Goal: Task Accomplishment & Management: Complete application form

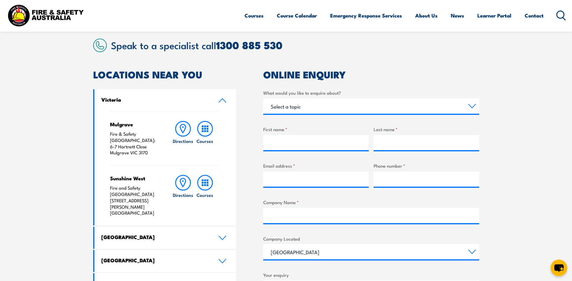
select select "Training"
click at [263, 99] on select "Select a topic Training Emergency Response Services General Enquiry" at bounding box center [371, 106] width 216 height 15
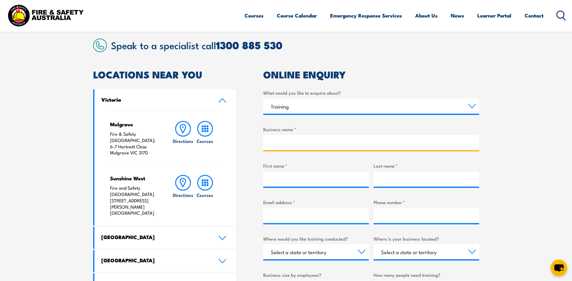
click at [322, 142] on input "Business name *" at bounding box center [371, 142] width 216 height 15
type input "COD"
type input "[PERSON_NAME]"
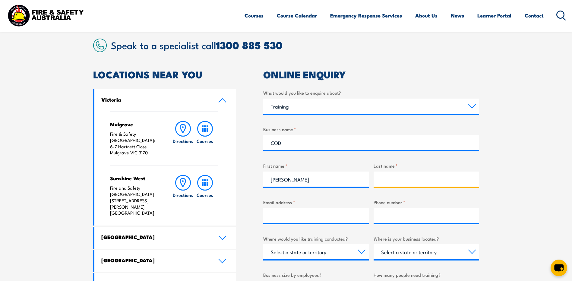
type input "[PERSON_NAME]"
type input "[PERSON_NAME][EMAIL_ADDRESS][PERSON_NAME][PERSON_NAME][DOMAIN_NAME]"
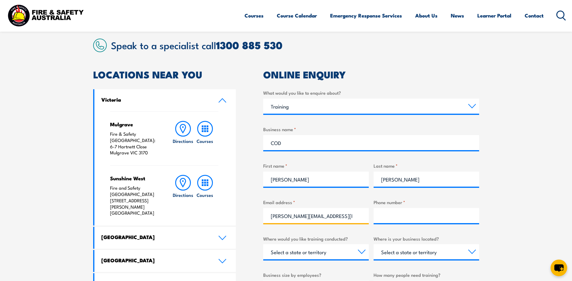
type input "0419808946"
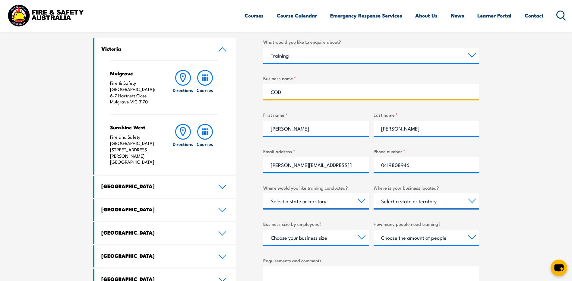
scroll to position [241, 0]
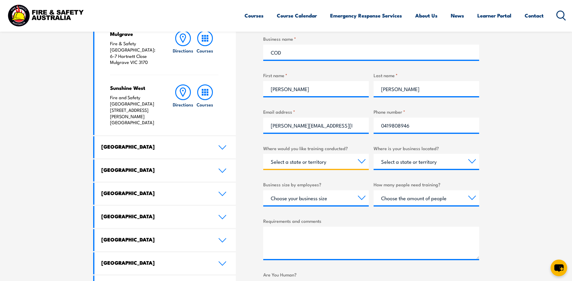
click at [362, 161] on select "Select a state or territory Nationally - multiple locations [GEOGRAPHIC_DATA] […" at bounding box center [315, 161] width 105 height 15
select select "NT"
click at [263, 154] on select "Select a state or territory Nationally - multiple locations [GEOGRAPHIC_DATA] […" at bounding box center [315, 161] width 105 height 15
click at [415, 163] on select "Select a state or territory [GEOGRAPHIC_DATA] [GEOGRAPHIC_DATA] [GEOGRAPHIC_DAT…" at bounding box center [425, 161] width 105 height 15
select select "NT"
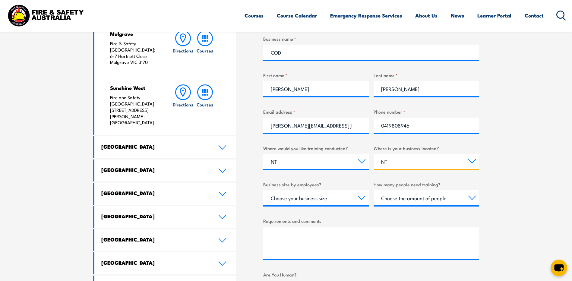
click at [373, 154] on select "Select a state or territory QLD NSW VIC SA ACT WA TAS NT" at bounding box center [425, 161] width 105 height 15
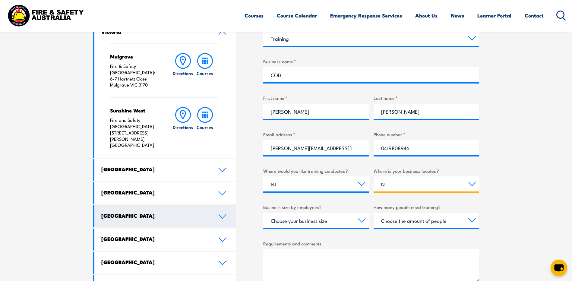
scroll to position [301, 0]
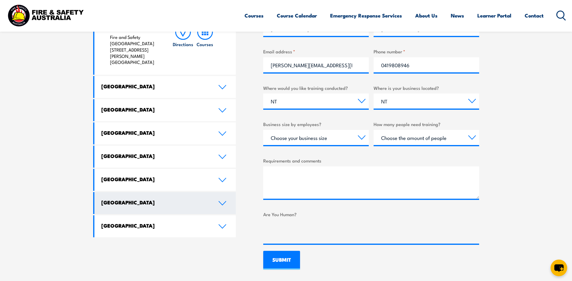
click at [220, 192] on link "Northern Territory" at bounding box center [165, 203] width 142 height 22
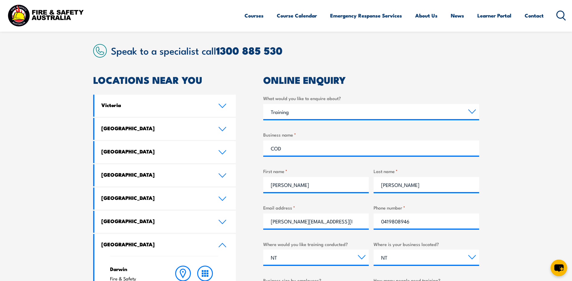
scroll to position [241, 0]
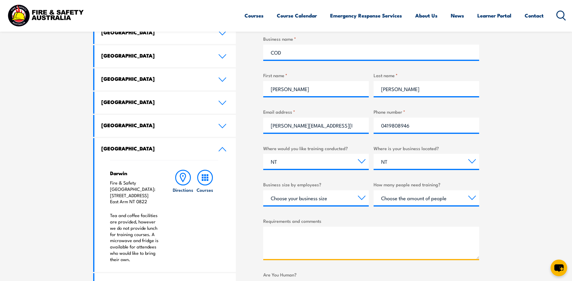
click at [285, 235] on textarea "Requirements and comments" at bounding box center [371, 243] width 216 height 32
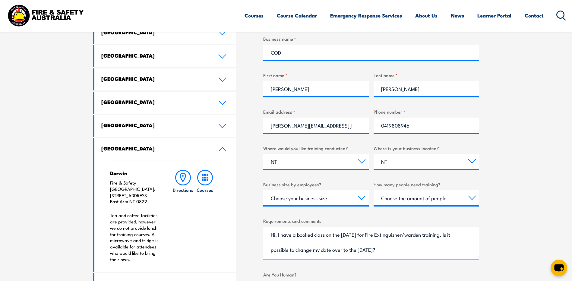
scroll to position [9, 0]
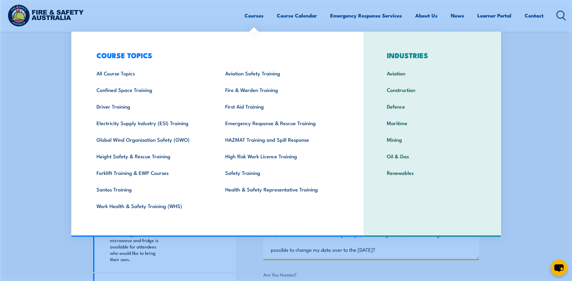
type textarea "Hi, I have a booked class on the 16th December for Fire Extinguisher/warden tra…"
click at [547, 156] on section "Speak to a specialist call 1300 885 530 LOCATIONS NEAR YOU Victoria Mulgrave Fi…" at bounding box center [286, 139] width 572 height 415
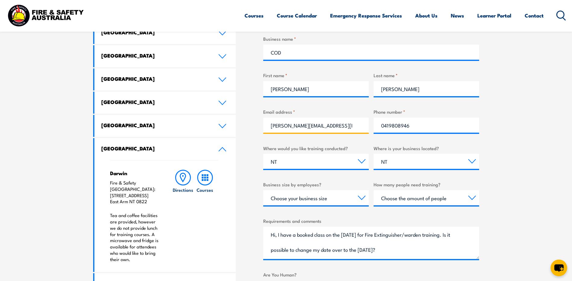
click at [294, 124] on input "sarah.hamlton@darwin.nt.gov.au" at bounding box center [315, 125] width 105 height 15
type input "sarah.hamilton@darwin.nt.gov.au"
click at [530, 146] on section "Speak to a specialist call 1300 885 530 LOCATIONS NEAR YOU Victoria Mulgrave Fi…" at bounding box center [286, 139] width 572 height 415
click at [448, 240] on textarea "Hi, I have a booked class on the 16th December for Fire Extinguisher/warden tra…" at bounding box center [371, 243] width 216 height 32
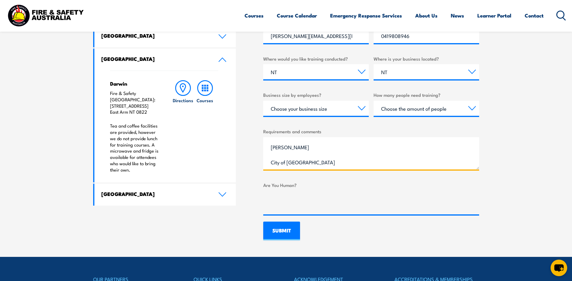
scroll to position [332, 0]
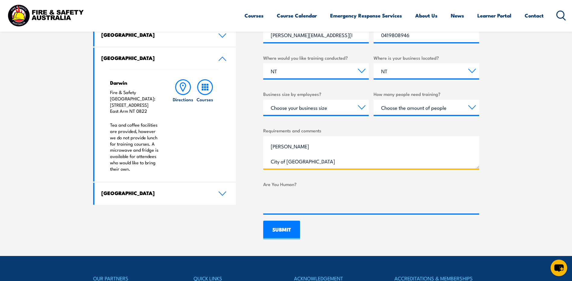
type textarea "Hi, I have a booked class on the 16th December for Fire Extinguisher/warden tra…"
click at [272, 232] on input "SUBMIT" at bounding box center [281, 230] width 37 height 19
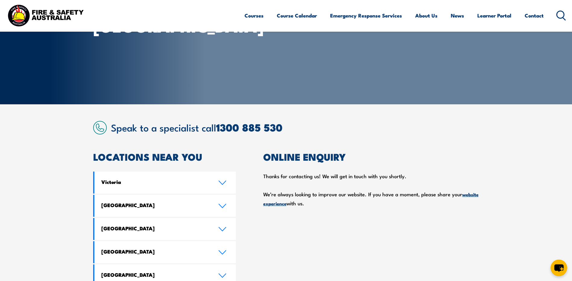
scroll to position [60, 0]
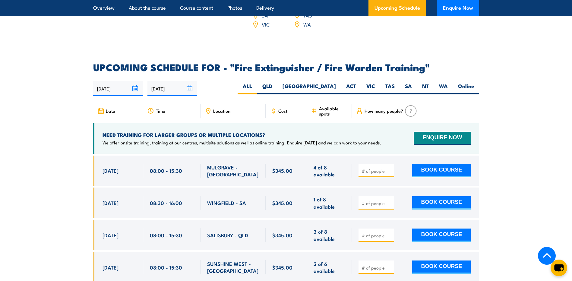
scroll to position [964, 0]
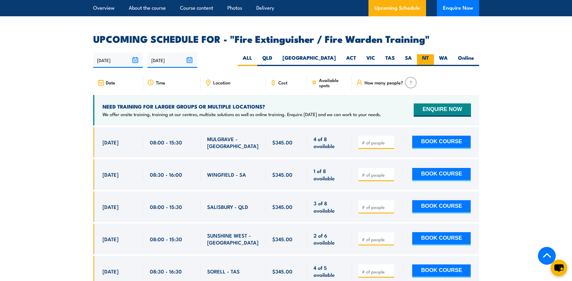
click at [420, 54] on label "NT" at bounding box center [425, 60] width 17 height 12
click at [429, 54] on input "NT" at bounding box center [431, 56] width 4 height 4
radio input "true"
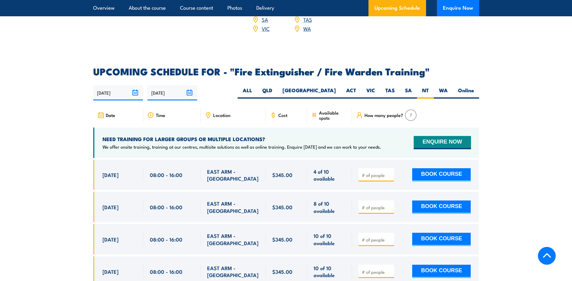
scroll to position [930, 0]
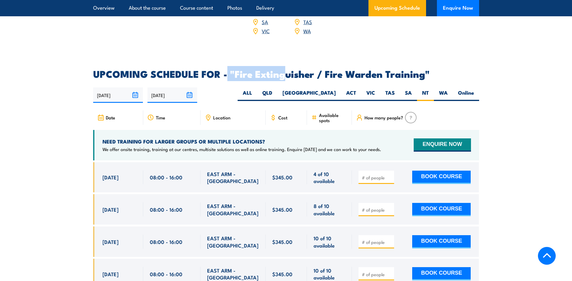
drag, startPoint x: 227, startPoint y: 61, endPoint x: 287, endPoint y: 69, distance: 60.6
click at [287, 69] on h2 "UPCOMING SCHEDULE FOR - "Fire Extinguisher / Fire Warden Training"" at bounding box center [286, 73] width 386 height 8
drag, startPoint x: 287, startPoint y: 69, endPoint x: 221, endPoint y: 40, distance: 72.0
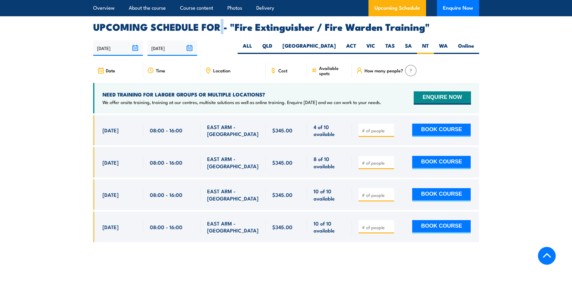
scroll to position [1020, 0]
